Goal: Navigation & Orientation: Find specific page/section

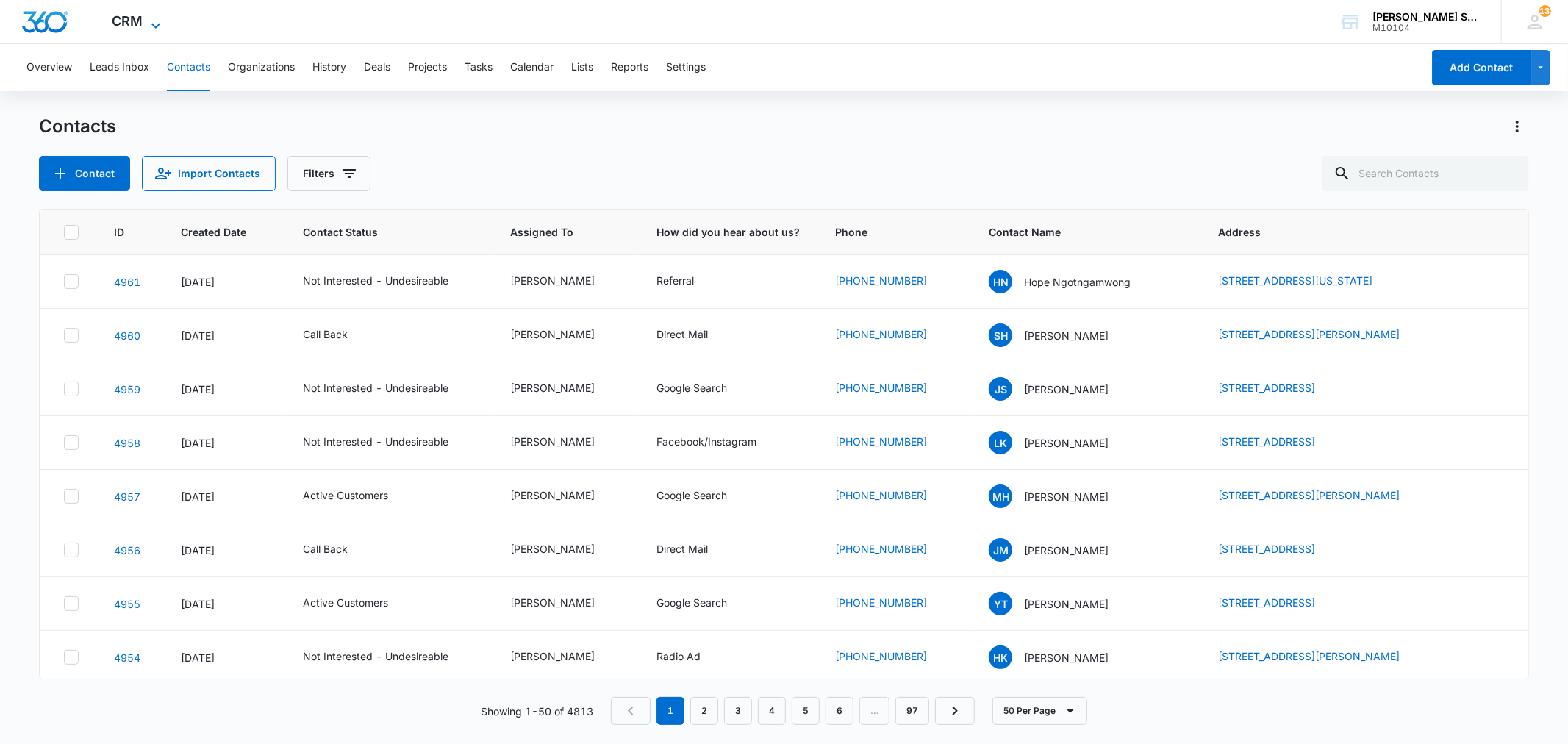
click at [155, 26] on icon at bounding box center [155, 25] width 9 height 5
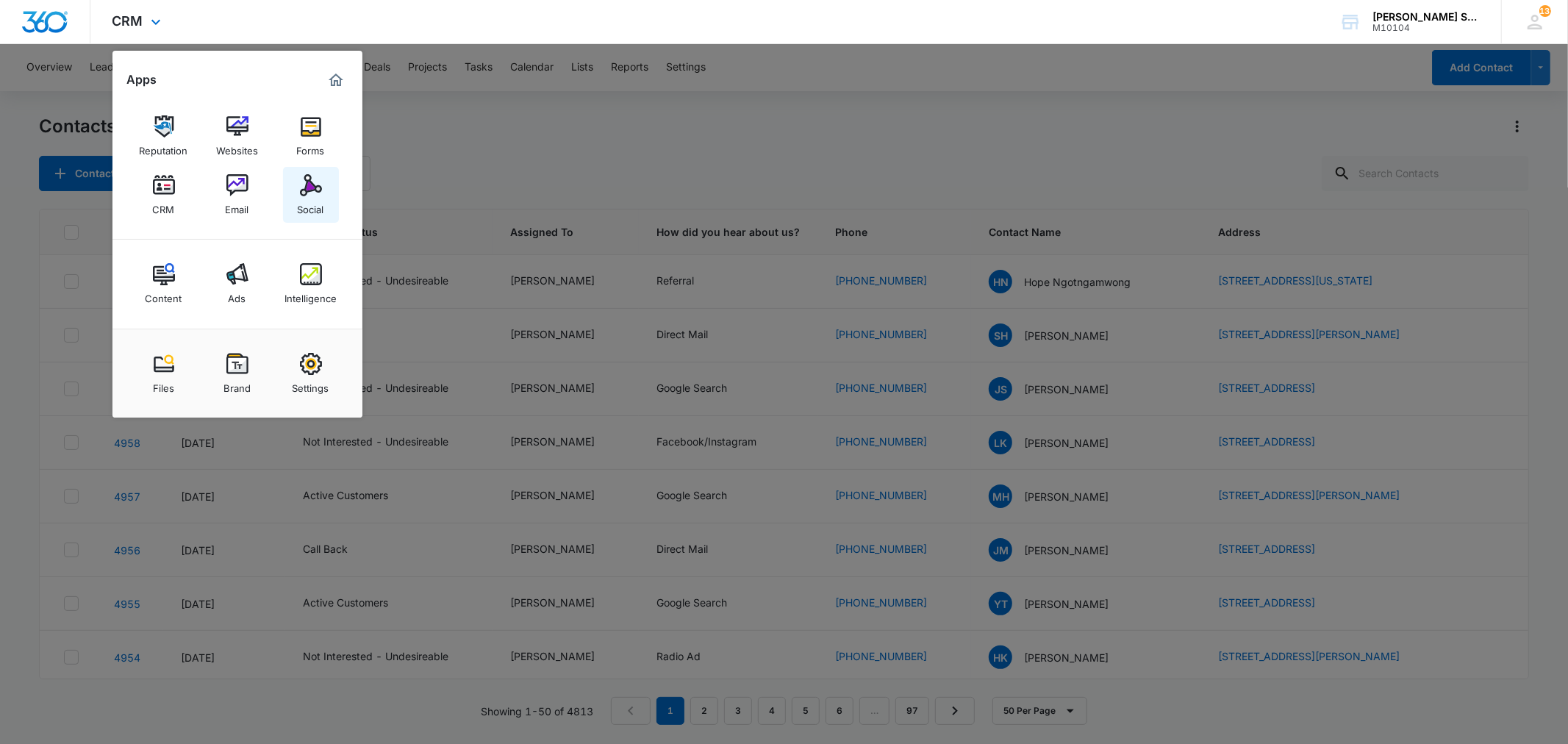
click at [311, 190] on img at bounding box center [311, 185] width 22 height 22
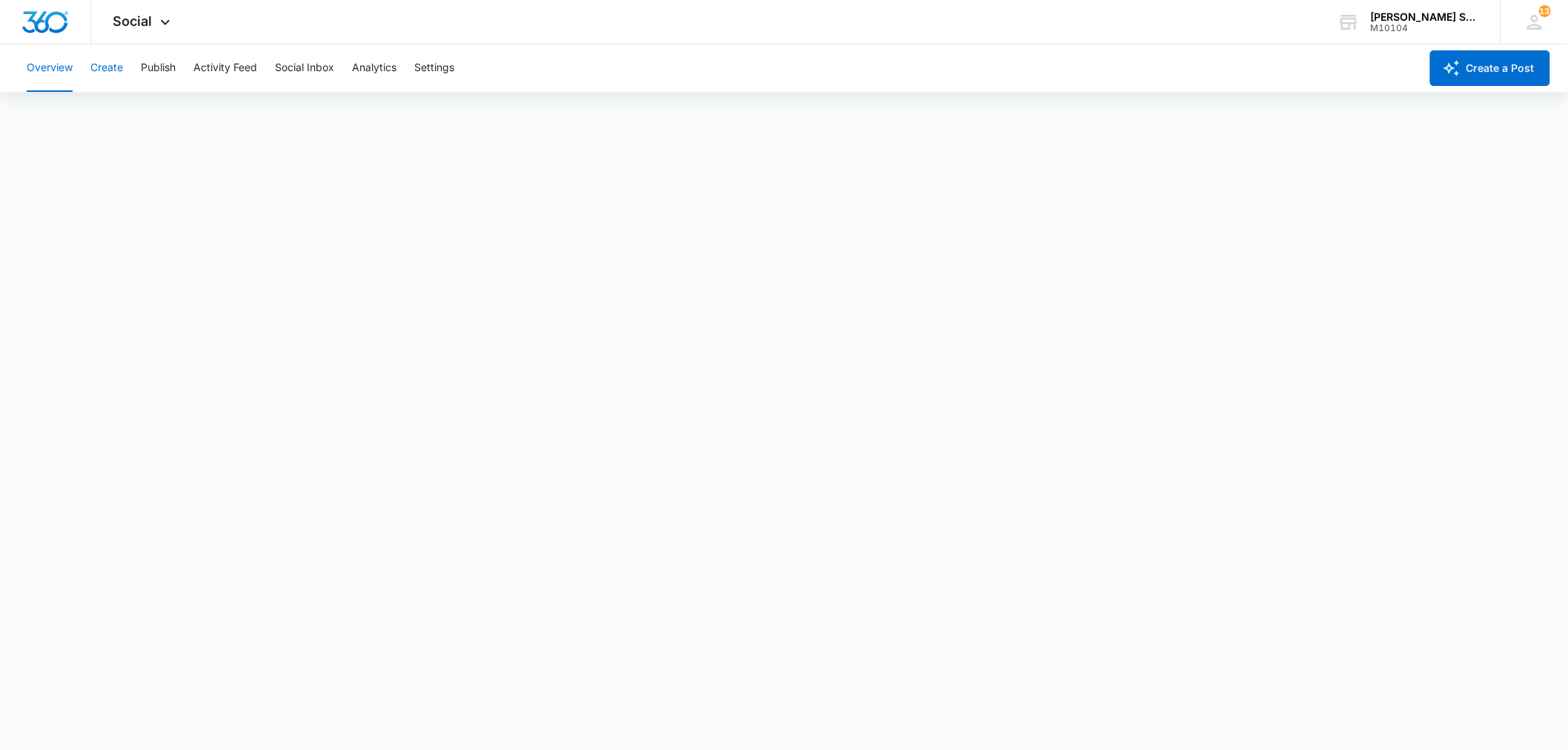
click at [109, 68] on button "Create" at bounding box center [106, 68] width 32 height 47
click at [149, 60] on button "Publish" at bounding box center [158, 68] width 35 height 47
click at [165, 25] on icon at bounding box center [165, 26] width 17 height 17
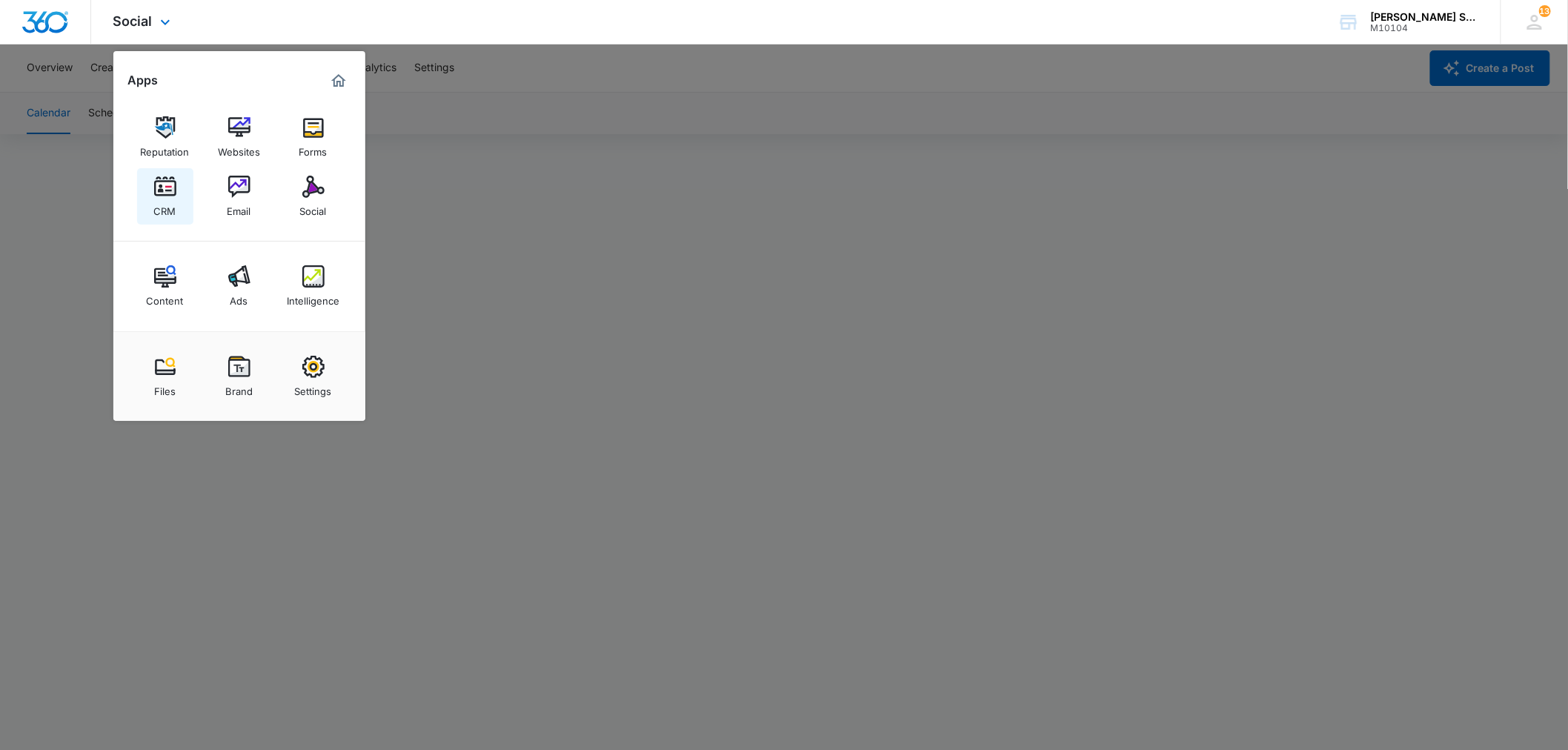
click at [159, 193] on img at bounding box center [165, 186] width 22 height 22
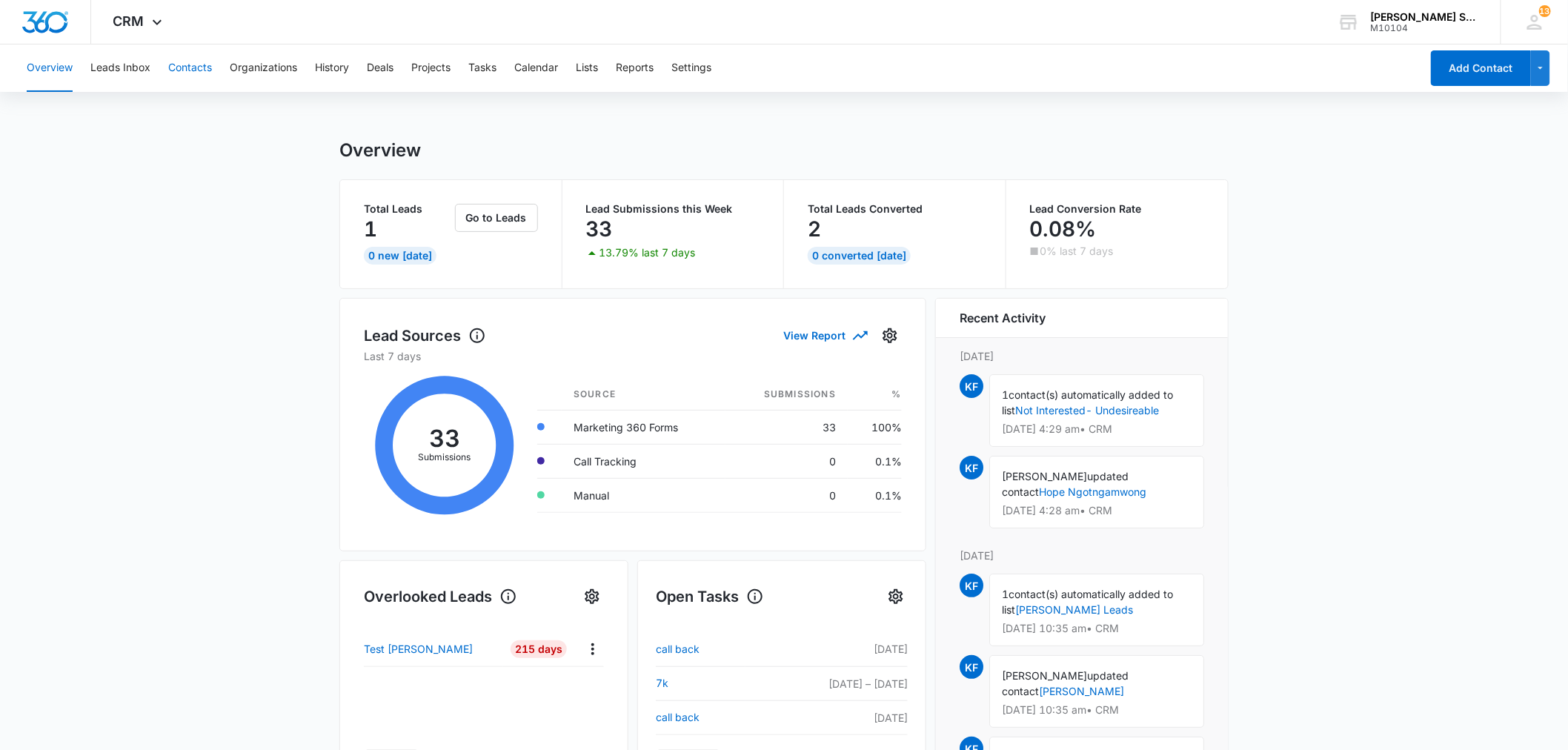
click at [190, 68] on button "Contacts" at bounding box center [190, 68] width 44 height 47
